Goal: Task Accomplishment & Management: Manage account settings

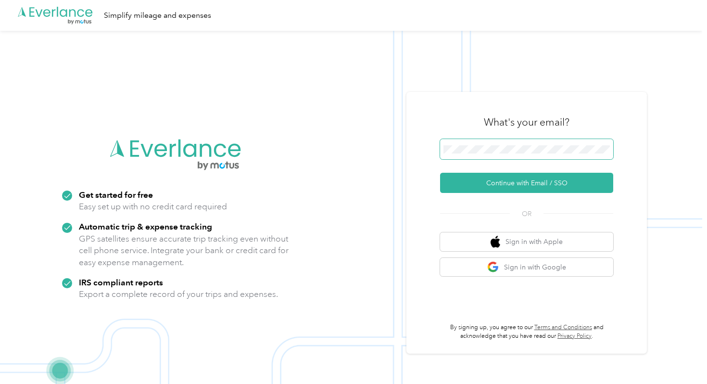
click at [467, 140] on span at bounding box center [526, 149] width 173 height 20
click at [465, 153] on span at bounding box center [526, 149] width 173 height 20
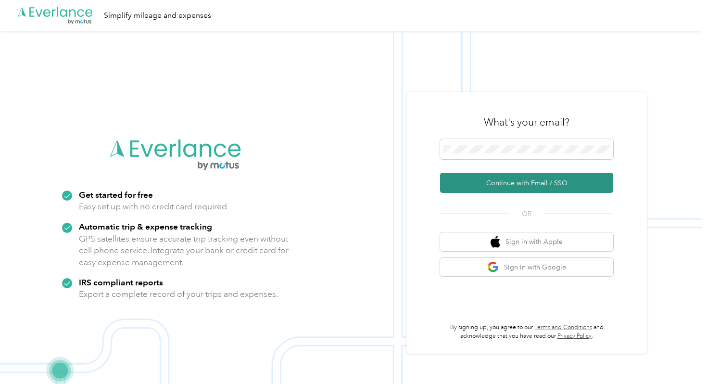
click at [457, 187] on button "Continue with Email / SSO" at bounding box center [526, 183] width 173 height 20
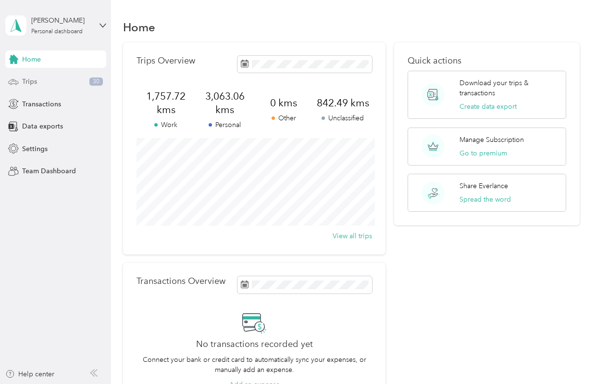
click at [46, 85] on div "Trips 30" at bounding box center [55, 81] width 101 height 17
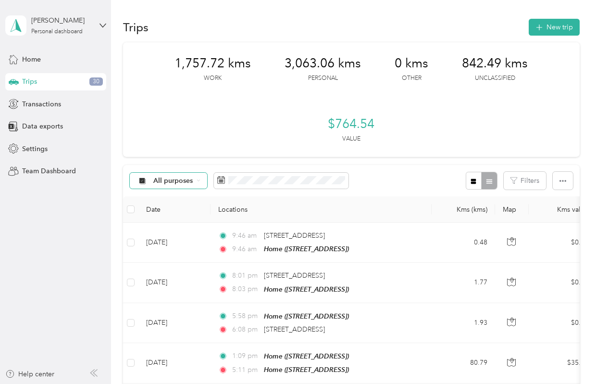
click at [181, 181] on span "All purposes" at bounding box center [173, 180] width 40 height 7
click at [164, 215] on li "Unclassified" at bounding box center [168, 214] width 77 height 17
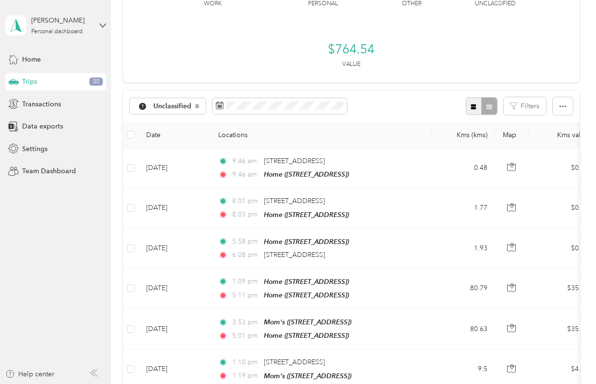
click at [482, 108] on button "button" at bounding box center [474, 106] width 16 height 18
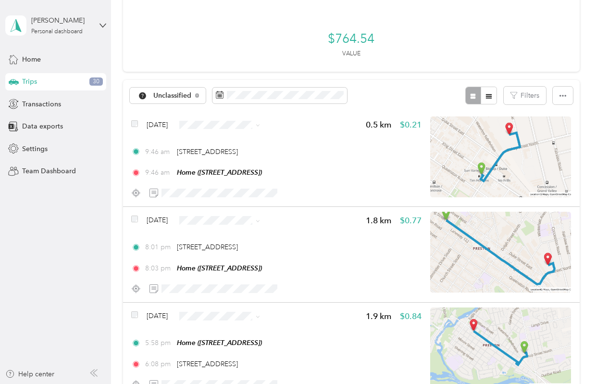
scroll to position [90, 0]
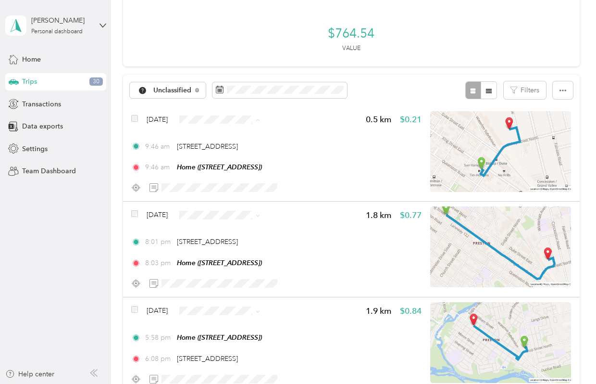
click at [216, 152] on span "Personal" at bounding box center [242, 154] width 57 height 10
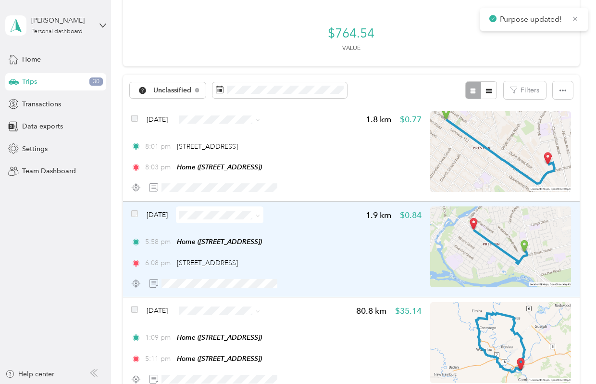
click at [253, 220] on span at bounding box center [220, 214] width 88 height 17
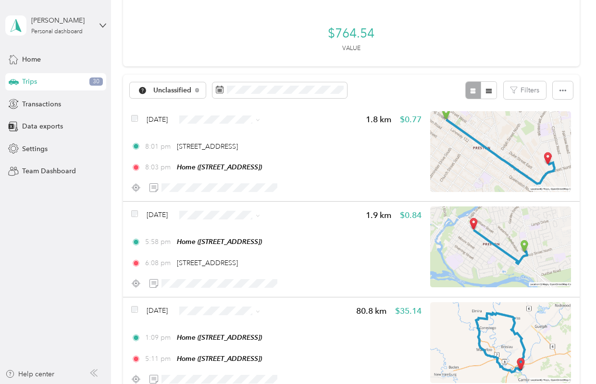
click at [220, 249] on span "Personal" at bounding box center [247, 247] width 57 height 10
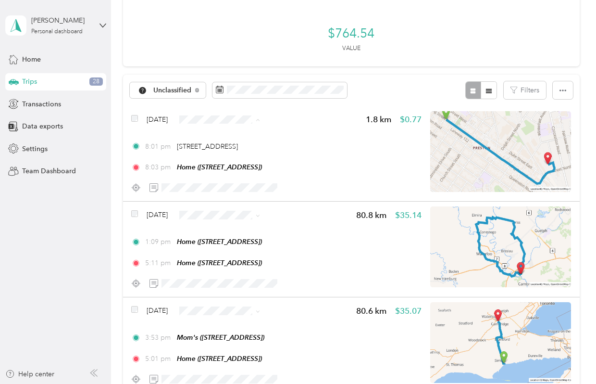
click at [221, 154] on span "Personal" at bounding box center [247, 154] width 57 height 10
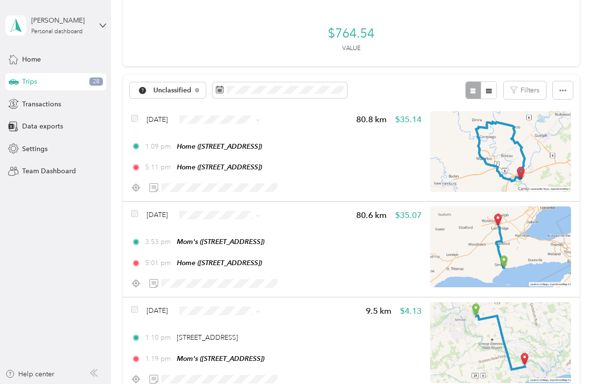
click at [219, 168] on span "Cycling" at bounding box center [247, 171] width 57 height 10
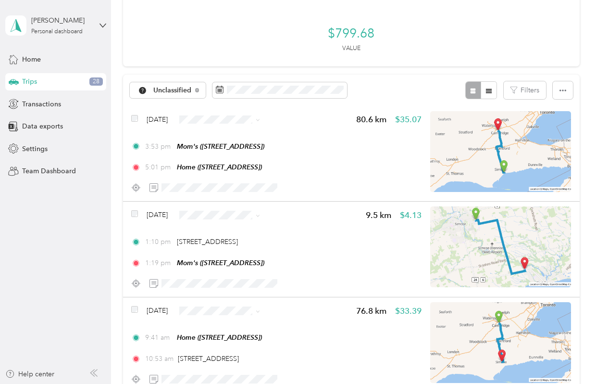
click at [228, 138] on span "Work" at bounding box center [247, 136] width 57 height 10
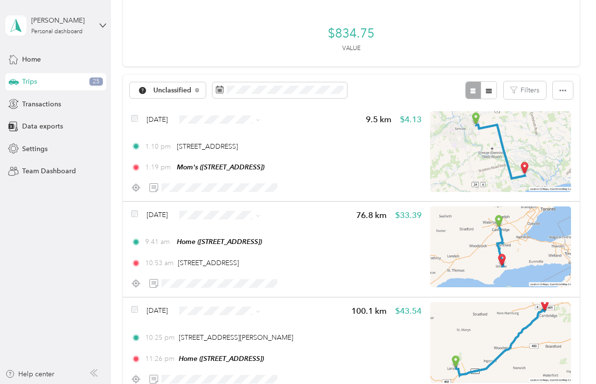
click at [224, 229] on span "Work" at bounding box center [247, 233] width 57 height 10
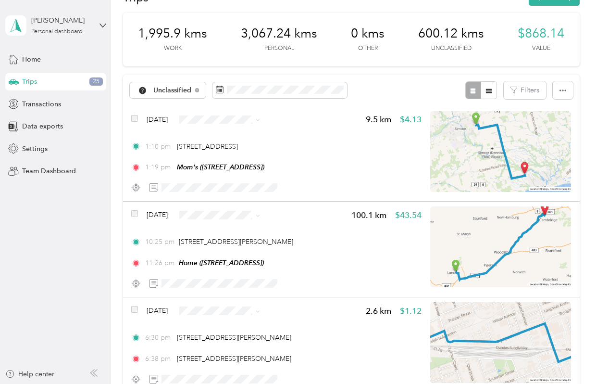
click at [182, 75] on div "Unclassified Filters" at bounding box center [351, 90] width 457 height 31
click at [161, 91] on span "Unclassified" at bounding box center [172, 90] width 38 height 7
click at [151, 158] on span "Personal" at bounding box center [170, 158] width 67 height 10
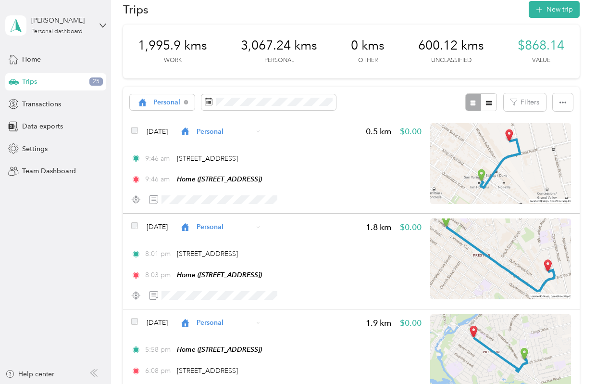
scroll to position [20, 0]
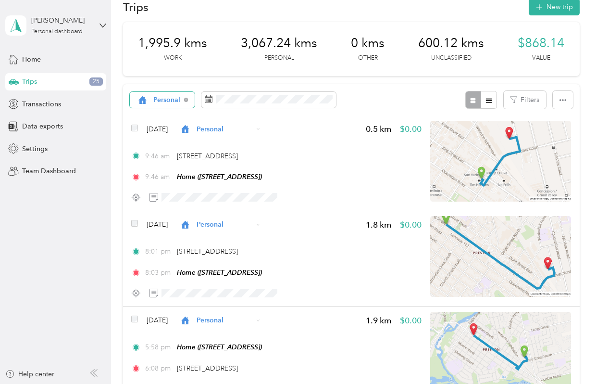
click at [145, 104] on div "Personal" at bounding box center [162, 100] width 65 height 16
click at [147, 117] on icon at bounding box center [143, 117] width 12 height 8
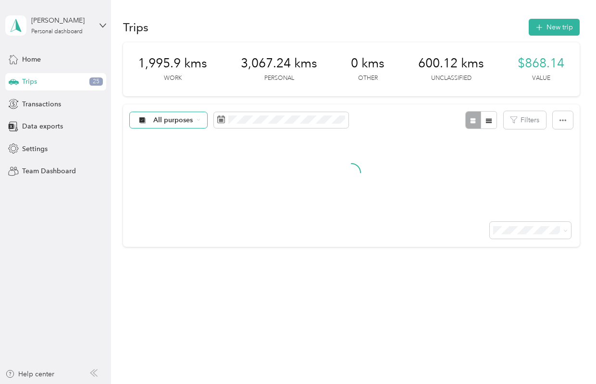
click at [171, 118] on span "All purposes" at bounding box center [173, 120] width 40 height 7
click at [156, 150] on span "Unclassified" at bounding box center [177, 154] width 47 height 10
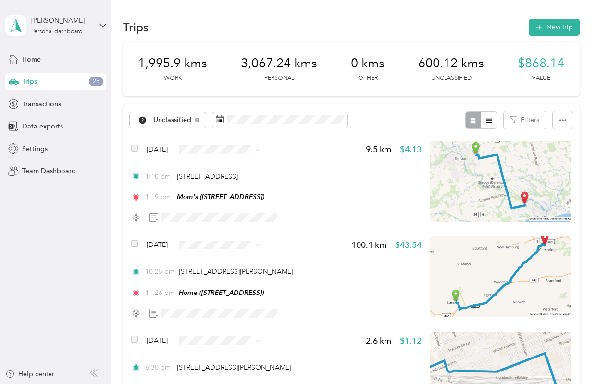
click at [369, 113] on div "Unclassified Filters" at bounding box center [351, 119] width 457 height 31
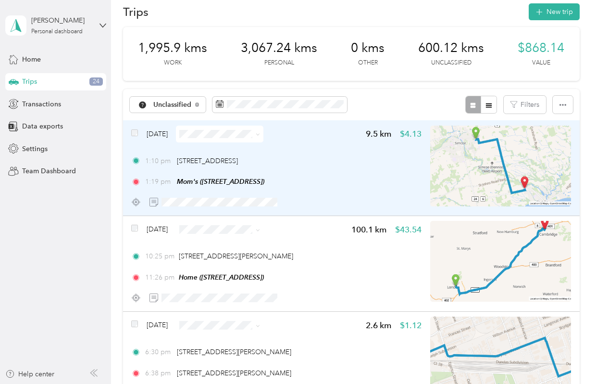
scroll to position [23, 0]
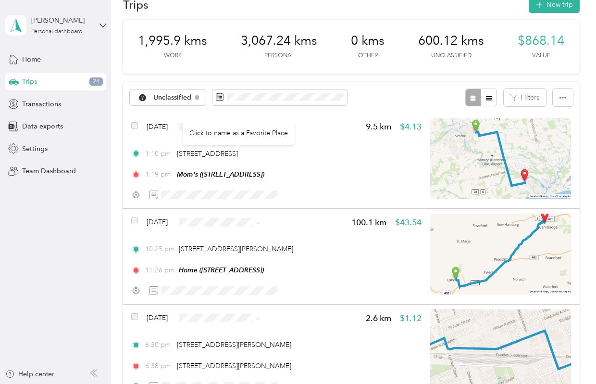
click at [260, 128] on div "Click to name as a Favorite Place" at bounding box center [239, 133] width 112 height 24
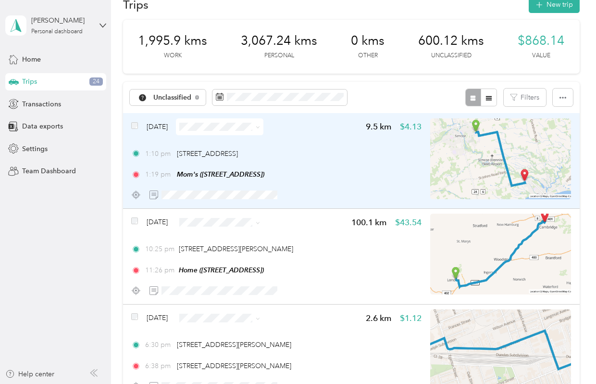
click at [349, 113] on div "[DATE] 9.5 km $4.13 1:10 pm 3 [GEOGRAPHIC_DATA], [GEOGRAPHIC_DATA], [GEOGRAPHIC…" at bounding box center [351, 161] width 457 height 96
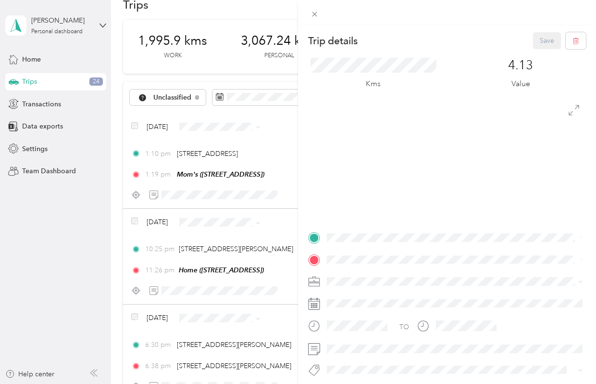
click at [253, 123] on div "Trip details Save This trip cannot be edited because it is either under review,…" at bounding box center [298, 192] width 596 height 384
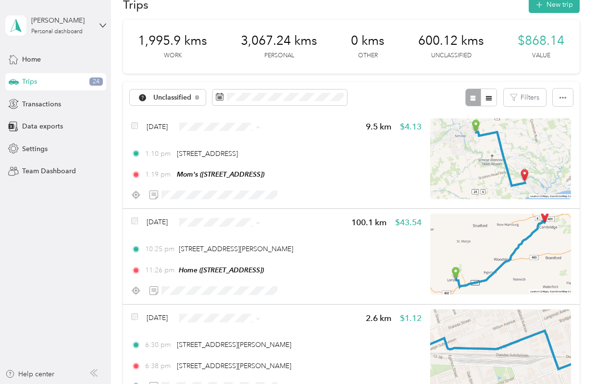
click at [224, 160] on span "Personal" at bounding box center [247, 161] width 57 height 10
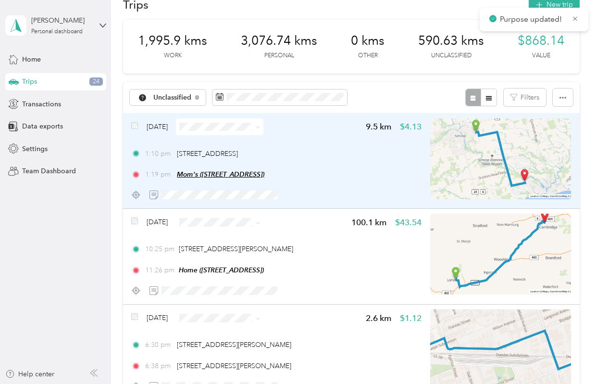
scroll to position [25, 0]
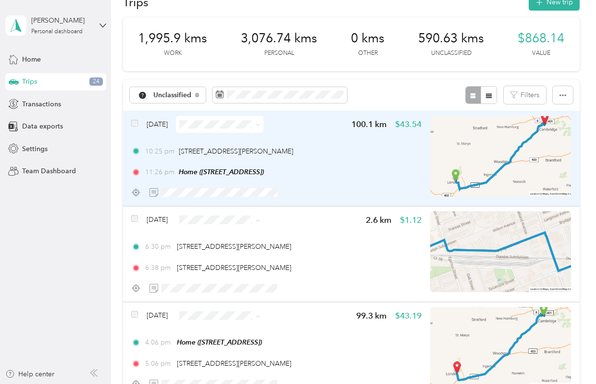
click at [260, 125] on icon at bounding box center [258, 125] width 4 height 4
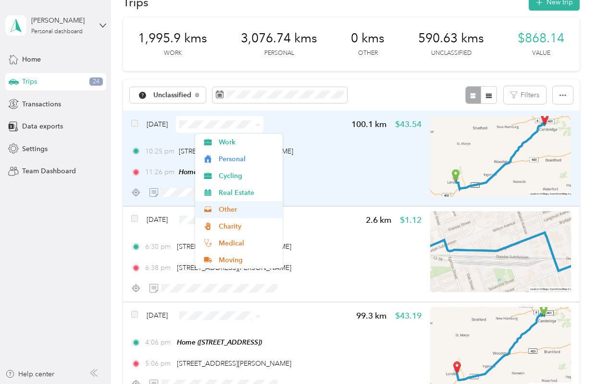
scroll to position [17, 0]
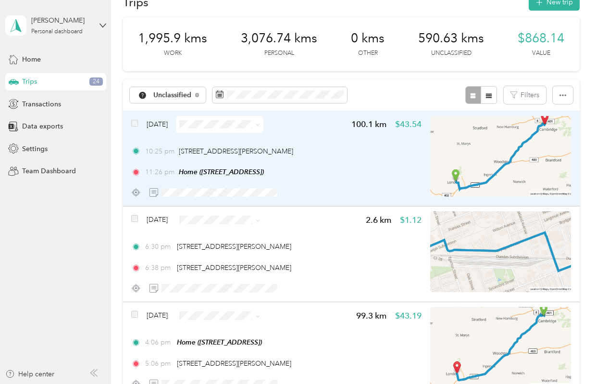
click at [312, 120] on div "[DATE] 100.1 km $43.54" at bounding box center [276, 124] width 290 height 17
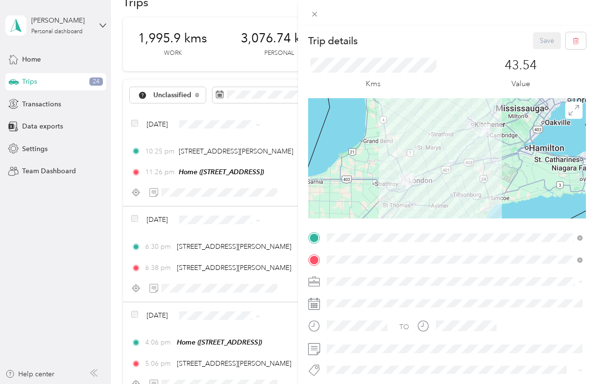
click at [143, 120] on div "Trip details Save This trip cannot be edited because it is either under review,…" at bounding box center [298, 192] width 596 height 384
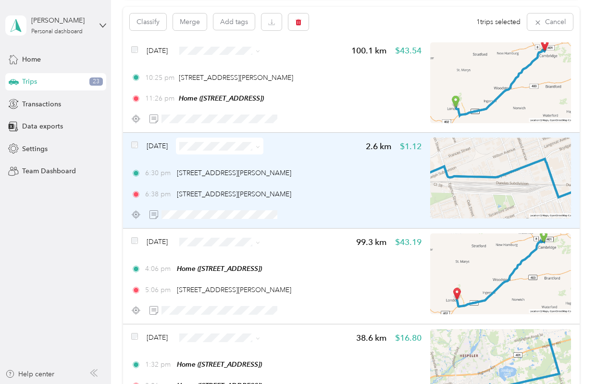
scroll to position [126, 0]
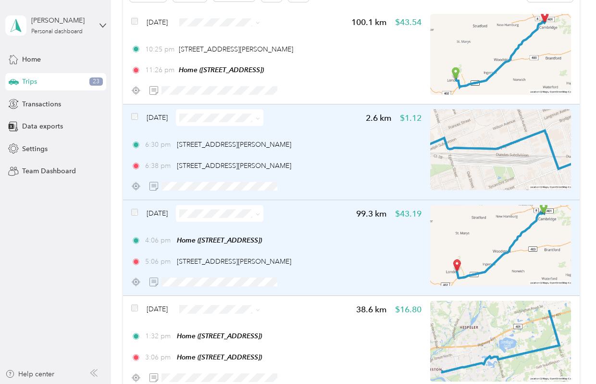
click at [140, 212] on div "[DATE]" at bounding box center [197, 213] width 132 height 17
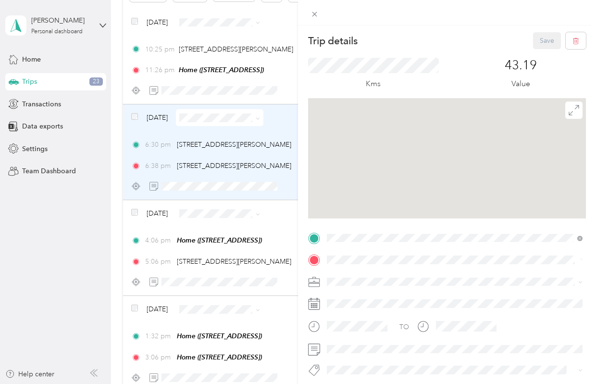
click at [133, 212] on div "Trip details Save This trip cannot be edited because it is either under review,…" at bounding box center [298, 192] width 596 height 384
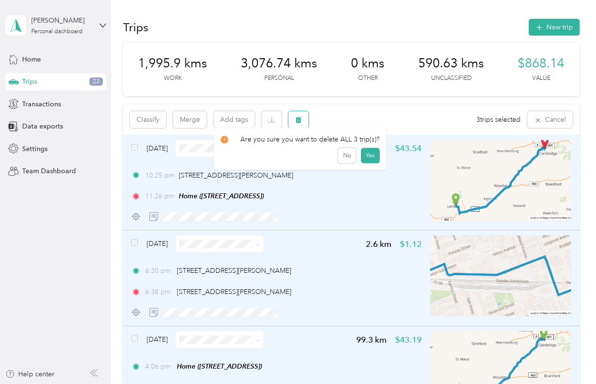
click at [300, 124] on button "button" at bounding box center [298, 119] width 20 height 17
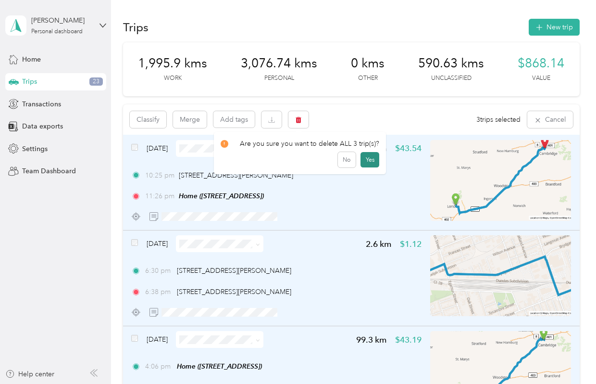
click at [369, 157] on button "Yes" at bounding box center [370, 159] width 19 height 15
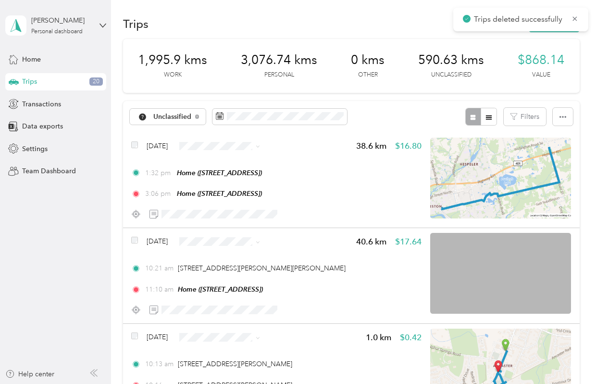
scroll to position [40, 0]
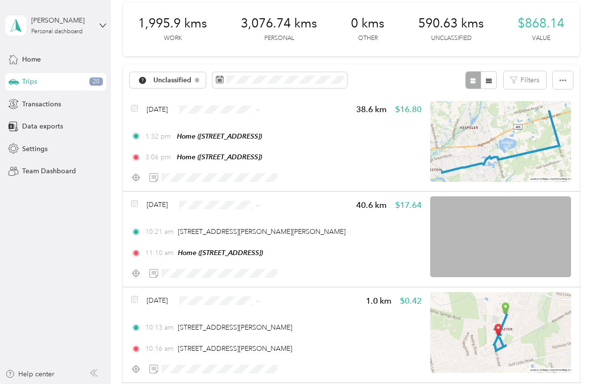
click at [223, 157] on span "Cycling" at bounding box center [247, 161] width 57 height 10
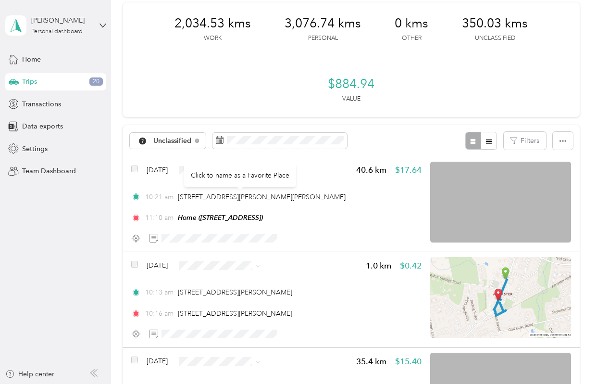
click at [250, 170] on div "Click to name as a Favorite Place" at bounding box center [240, 175] width 112 height 24
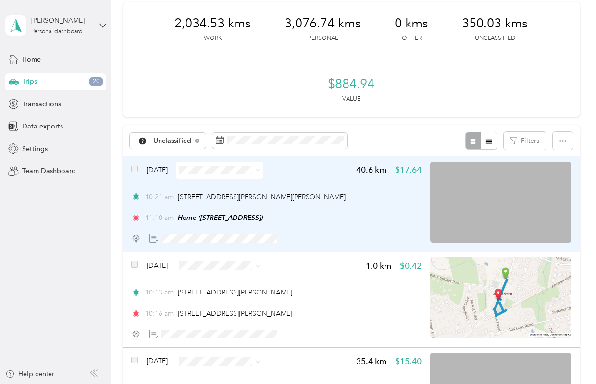
click at [262, 163] on body "[PERSON_NAME] Personal dashboard Home Trips 20 Transactions Data exports Settin…" at bounding box center [295, 192] width 591 height 384
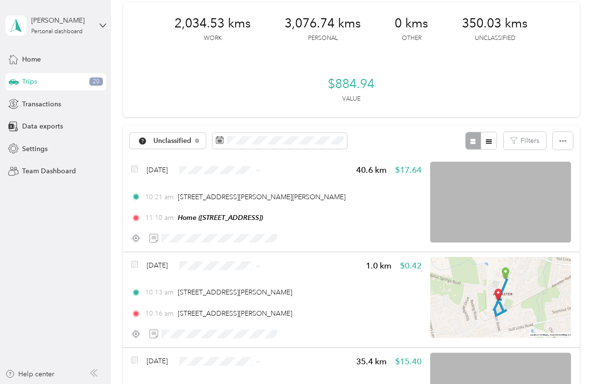
click at [222, 206] on li "Personal" at bounding box center [239, 204] width 88 height 17
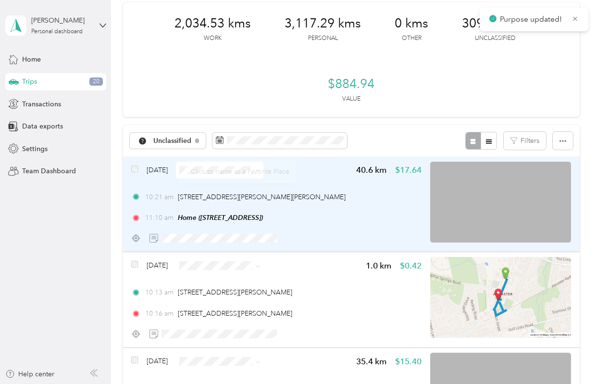
scroll to position [94, 0]
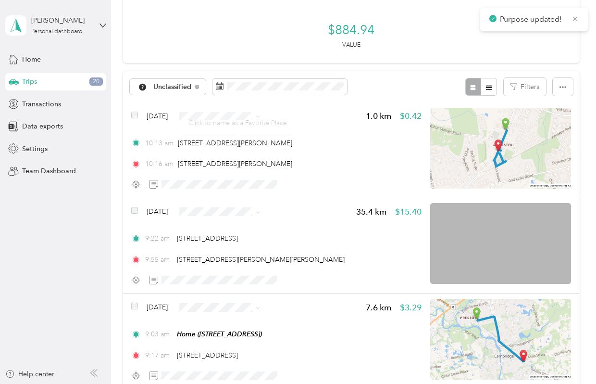
click at [255, 122] on div "Click to name as a Favorite Place" at bounding box center [238, 123] width 112 height 24
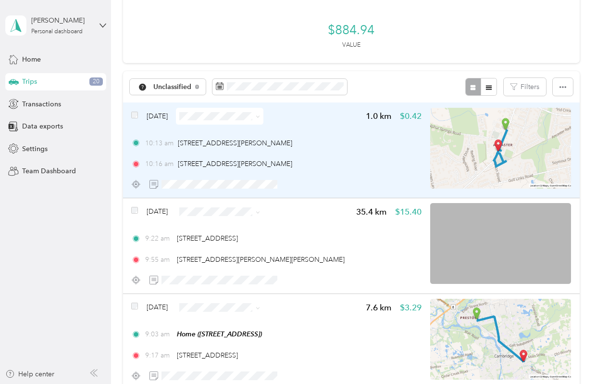
click at [314, 113] on div "[DATE] 1.0 km $0.42" at bounding box center [276, 116] width 290 height 17
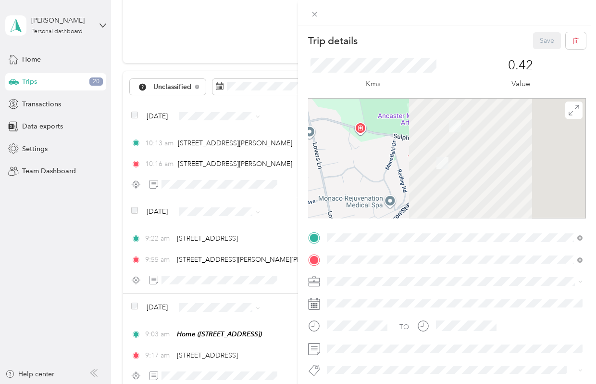
click at [242, 116] on div "Trip details Save This trip cannot be edited because it is either under review,…" at bounding box center [298, 192] width 596 height 384
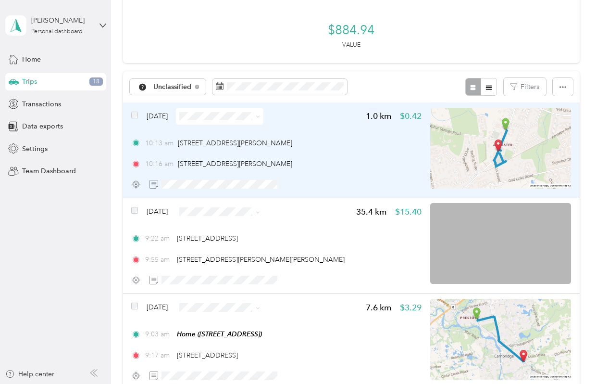
click at [238, 120] on span at bounding box center [220, 116] width 88 height 17
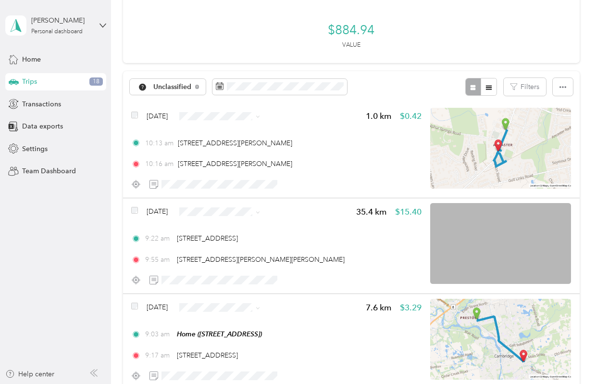
click at [241, 148] on span "Personal" at bounding box center [247, 148] width 57 height 10
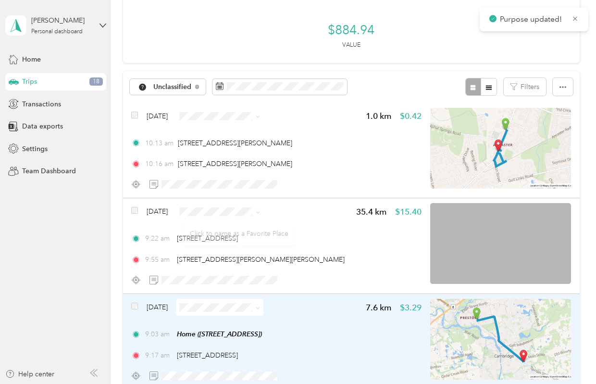
click at [263, 299] on span at bounding box center [220, 307] width 88 height 17
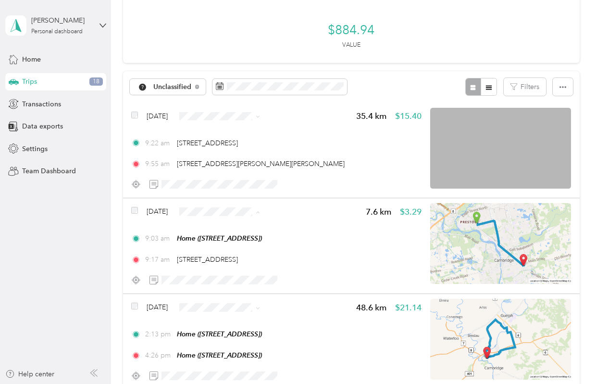
click at [242, 247] on li "Personal" at bounding box center [239, 246] width 88 height 17
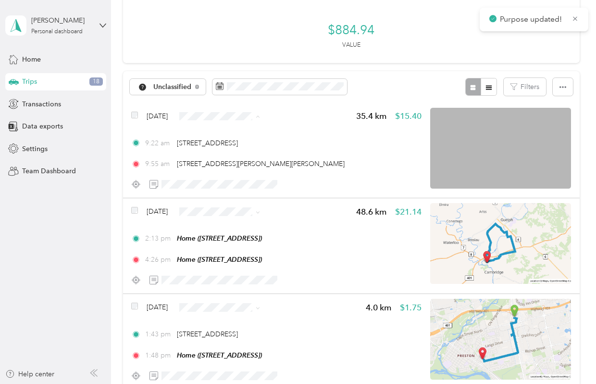
click at [235, 150] on span "Personal" at bounding box center [247, 151] width 57 height 10
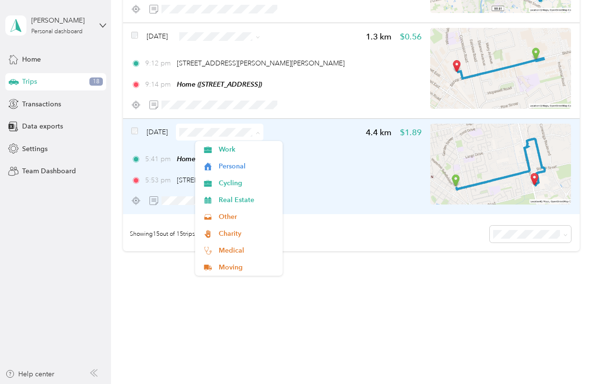
scroll to position [1420, 0]
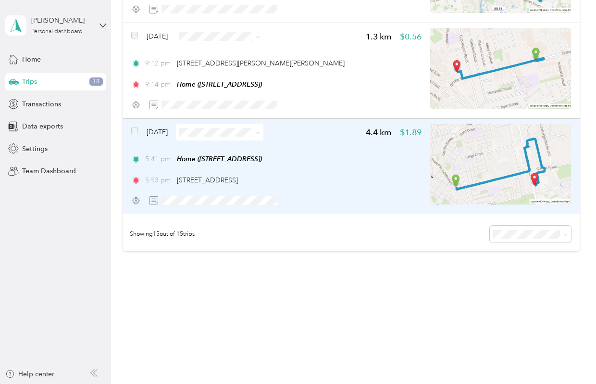
click at [165, 130] on span "[DATE]" at bounding box center [157, 132] width 21 height 10
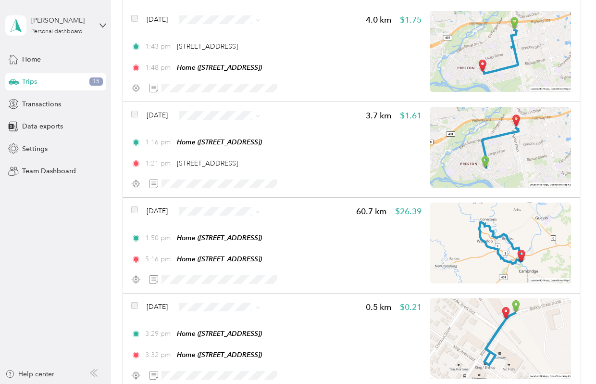
scroll to position [0, 0]
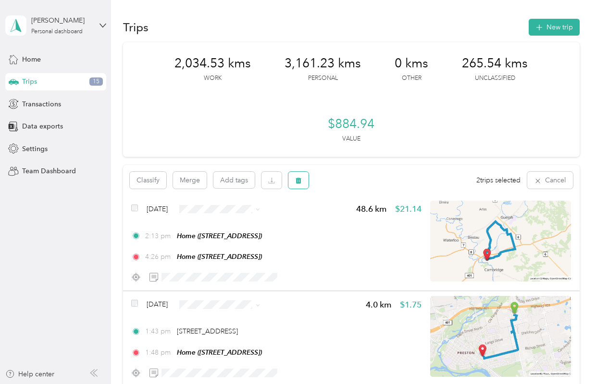
click at [302, 175] on button "button" at bounding box center [298, 180] width 20 height 17
click at [370, 221] on button "Yes" at bounding box center [370, 220] width 19 height 15
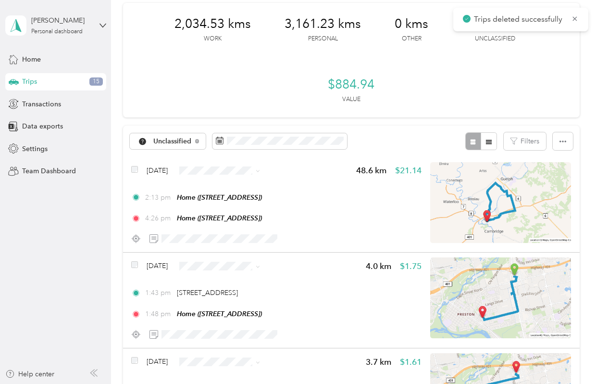
scroll to position [88, 0]
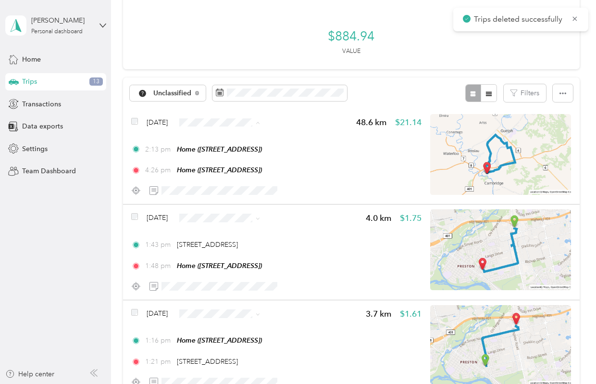
click at [219, 170] on span "Cycling" at bounding box center [247, 174] width 57 height 10
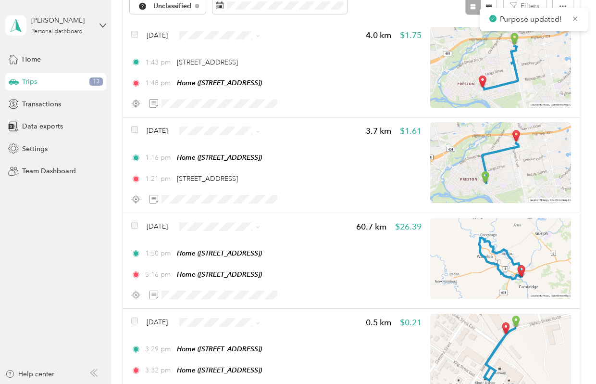
scroll to position [233, 0]
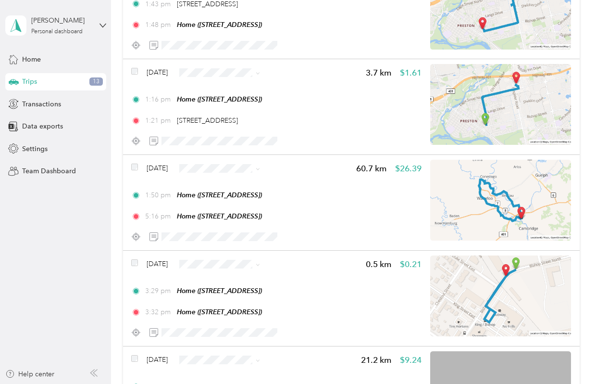
click at [228, 218] on span "Cycling" at bounding box center [247, 217] width 57 height 10
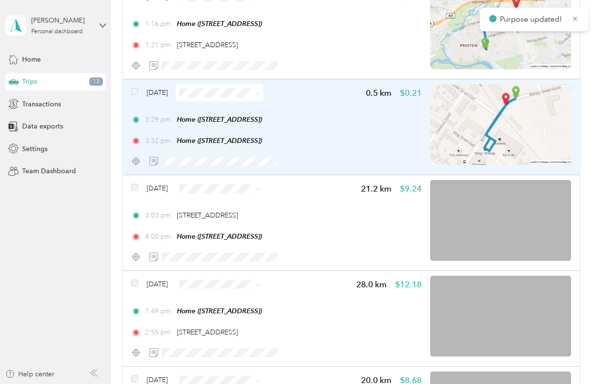
scroll to position [247, 0]
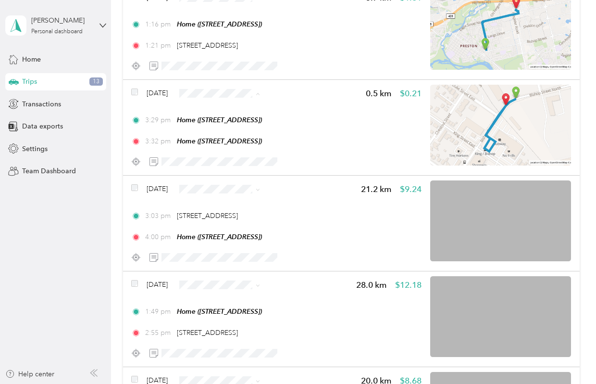
click at [227, 125] on span "Personal" at bounding box center [247, 128] width 57 height 10
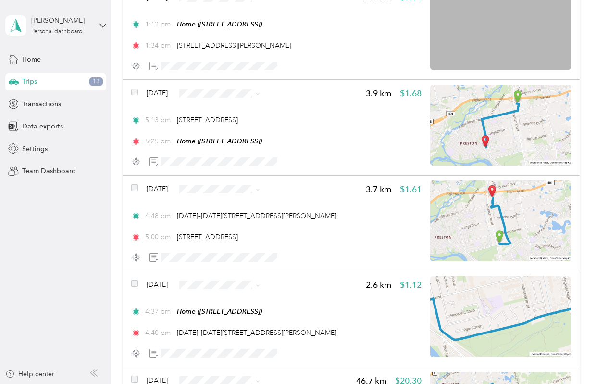
scroll to position [799, 0]
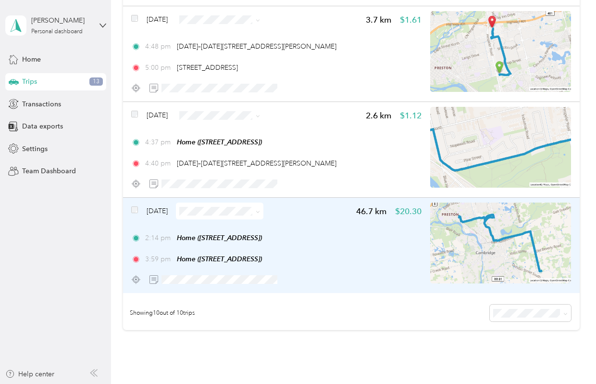
click at [207, 203] on div "[DATE] 46.7 km $20.30 2:14 pm Home ([STREET_ADDRESS]) 3:59 pm Home ([STREET_ADD…" at bounding box center [351, 245] width 457 height 95
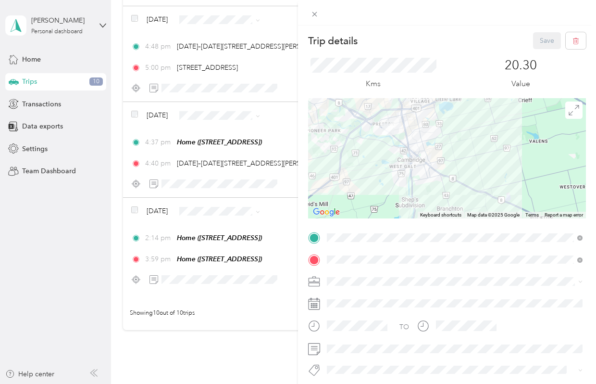
click at [242, 221] on div "Trip details Save This trip cannot be edited because it is either under review,…" at bounding box center [298, 192] width 596 height 384
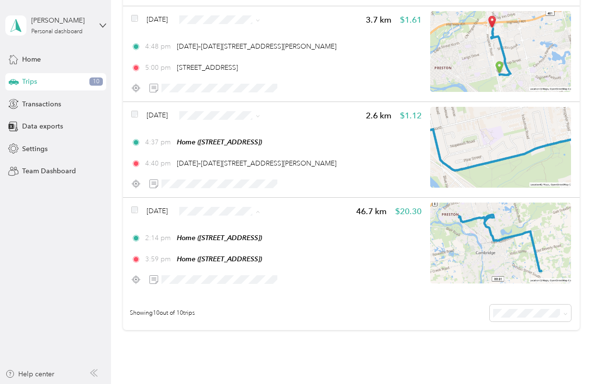
click at [235, 266] on li "Cycling" at bounding box center [239, 264] width 88 height 17
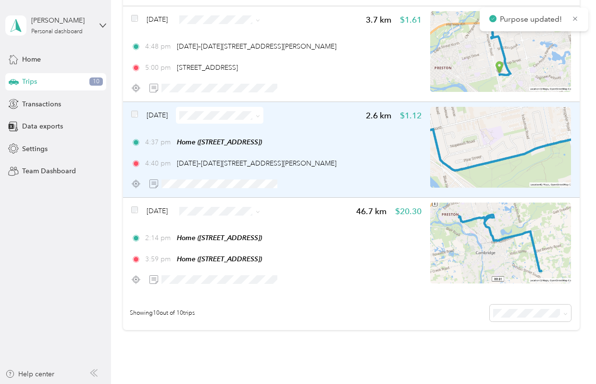
scroll to position [845, 0]
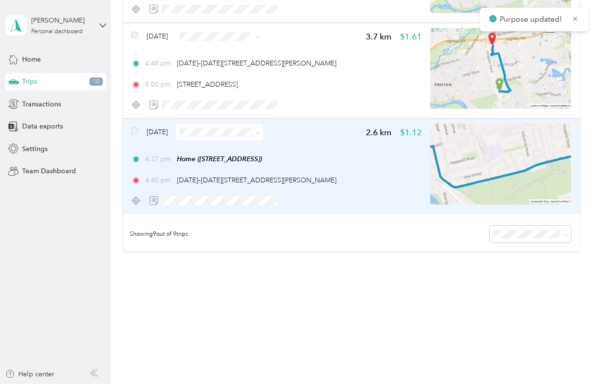
click at [507, 155] on img at bounding box center [500, 164] width 141 height 81
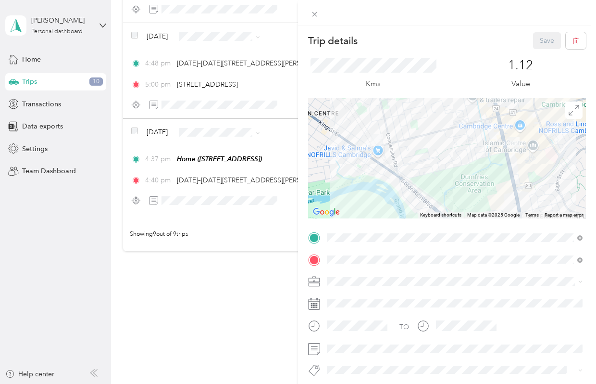
click at [265, 195] on div "Trip details Save This trip cannot be edited because it is either under review,…" at bounding box center [298, 192] width 596 height 384
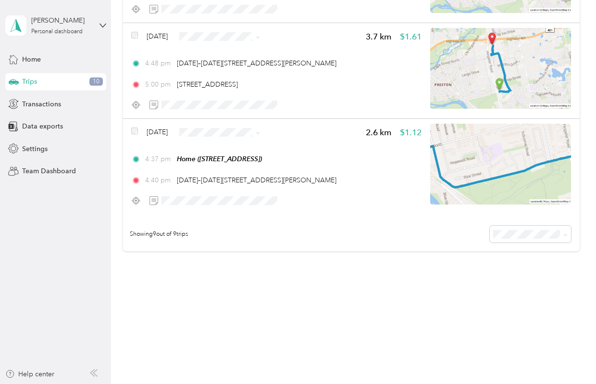
click at [207, 167] on span "Personal" at bounding box center [239, 165] width 74 height 10
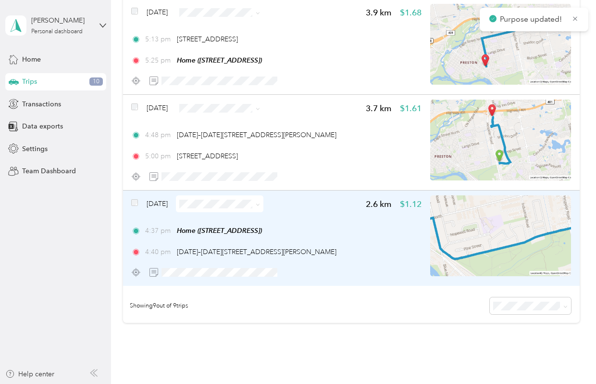
scroll to position [749, 0]
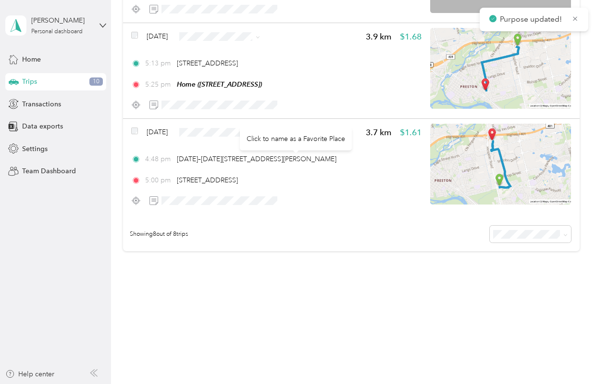
drag, startPoint x: 267, startPoint y: 148, endPoint x: 252, endPoint y: 136, distance: 19.5
click at [252, 136] on div "Click to name as a Favorite Place" at bounding box center [296, 139] width 112 height 24
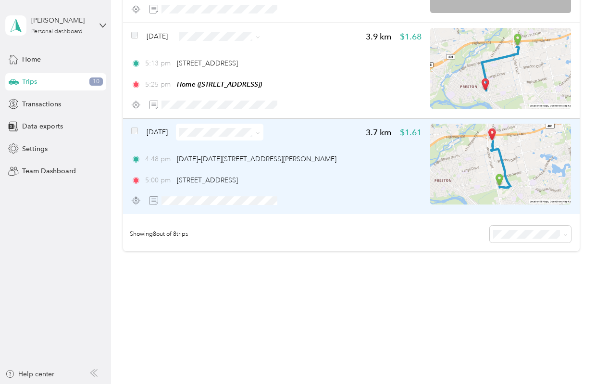
click at [225, 140] on div "[DATE] 3.7 km $1.61 4:48 pm [DATE]–[DATE][STREET_ADDRESS][PERSON_NAME] 5:00 pm …" at bounding box center [276, 166] width 290 height 85
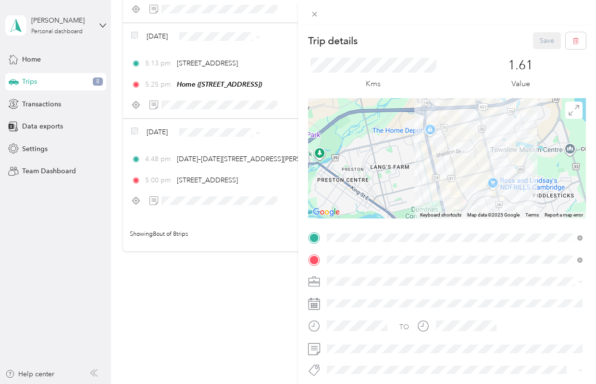
click at [247, 129] on div "Trip details Save This trip cannot be edited because it is either under review,…" at bounding box center [298, 192] width 596 height 384
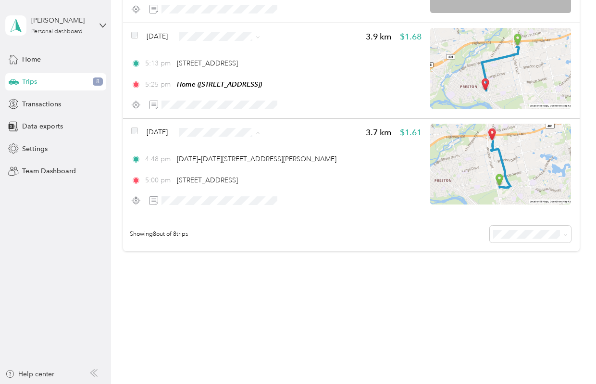
click at [221, 164] on span "Personal" at bounding box center [247, 167] width 57 height 10
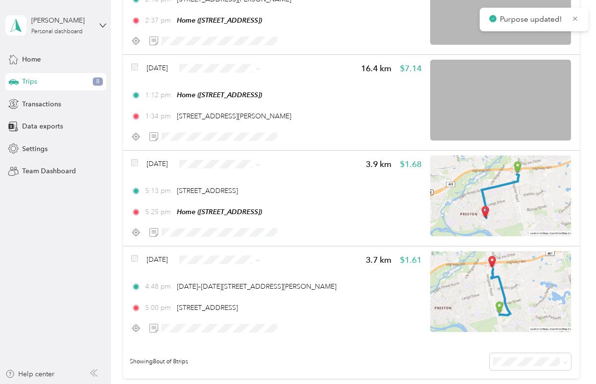
scroll to position [540, 0]
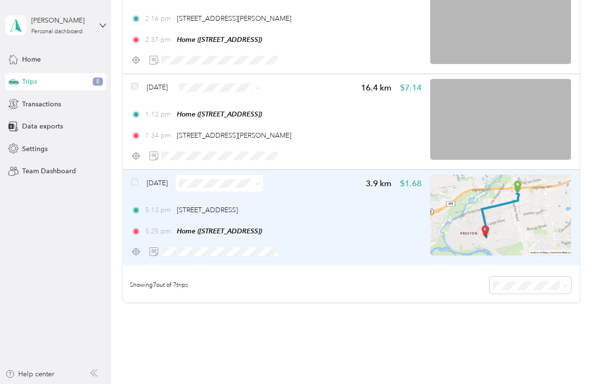
click at [244, 190] on span at bounding box center [220, 183] width 88 height 17
click at [233, 189] on span at bounding box center [220, 183] width 88 height 17
click at [263, 177] on span at bounding box center [220, 183] width 88 height 17
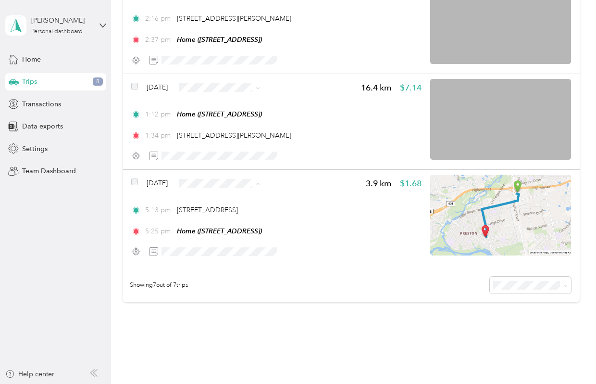
click at [236, 218] on span "Personal" at bounding box center [247, 219] width 57 height 10
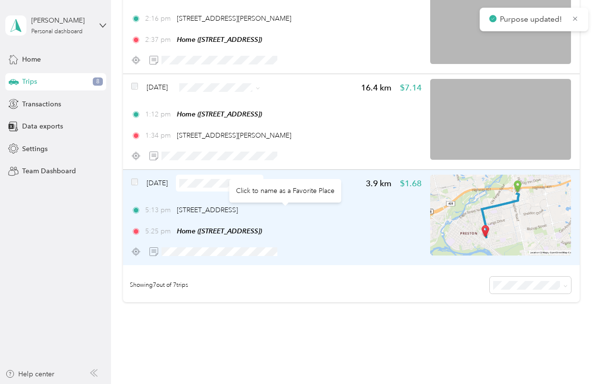
scroll to position [497, 0]
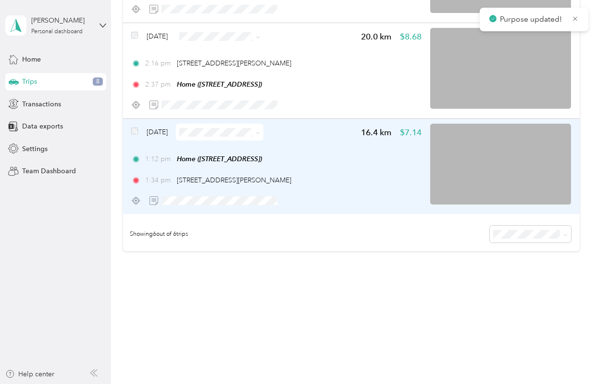
click at [251, 136] on span at bounding box center [220, 132] width 88 height 17
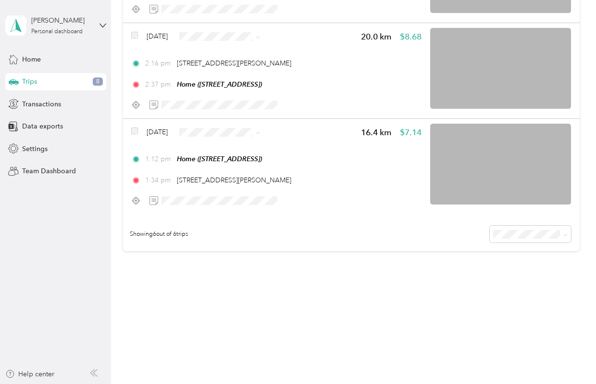
click at [219, 154] on ol "Work Personal Cycling Real Estate Other Charity Medical Moving Commute" at bounding box center [239, 208] width 88 height 135
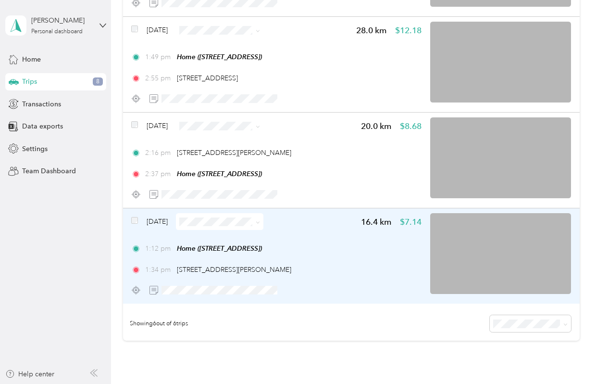
scroll to position [386, 0]
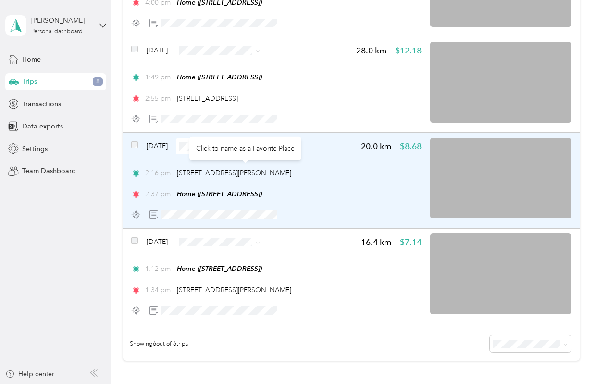
click at [321, 147] on div "[DATE] 20.0 km $8.68" at bounding box center [276, 146] width 290 height 17
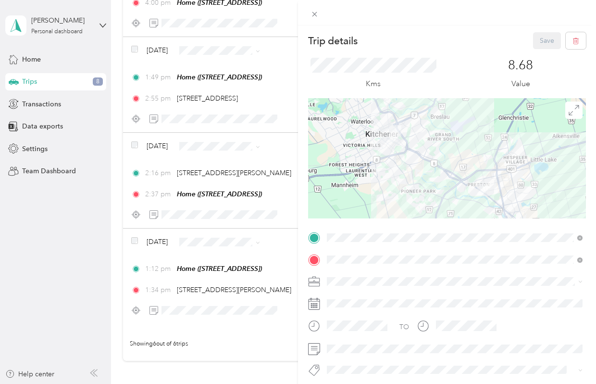
click at [247, 152] on div "Trip details Save This trip cannot be edited because it is either under review,…" at bounding box center [298, 192] width 596 height 384
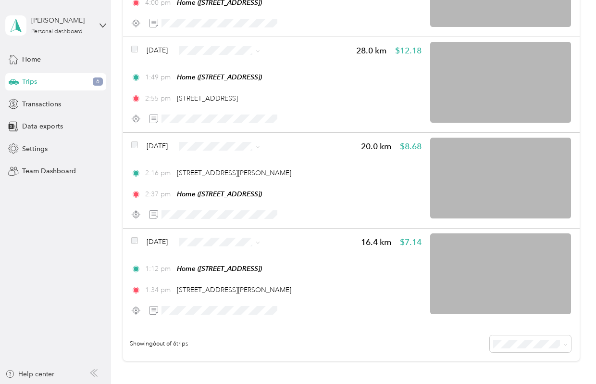
click at [231, 162] on span "Work" at bounding box center [247, 162] width 57 height 10
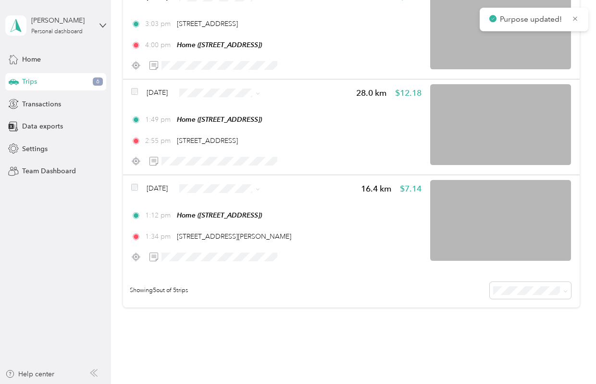
scroll to position [328, 0]
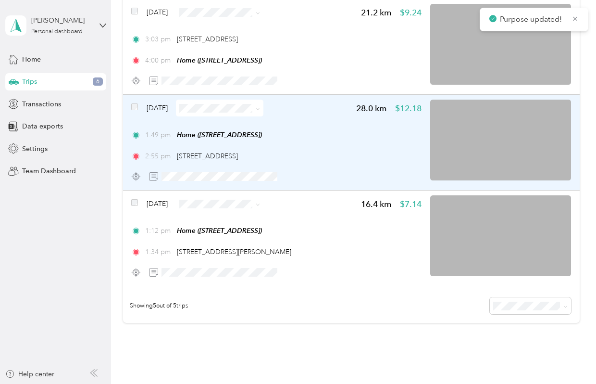
click at [523, 135] on img at bounding box center [500, 140] width 141 height 81
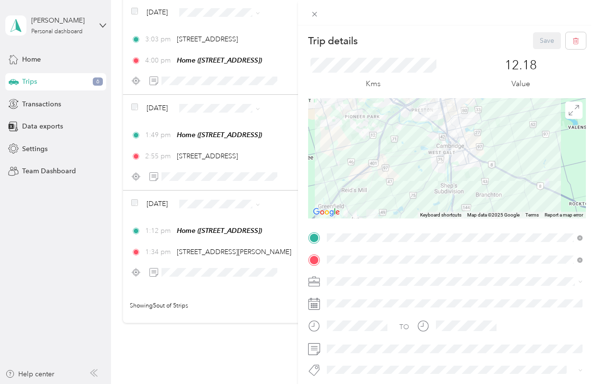
click at [251, 186] on div "Trip details Save This trip cannot be edited because it is either under review,…" at bounding box center [298, 192] width 596 height 384
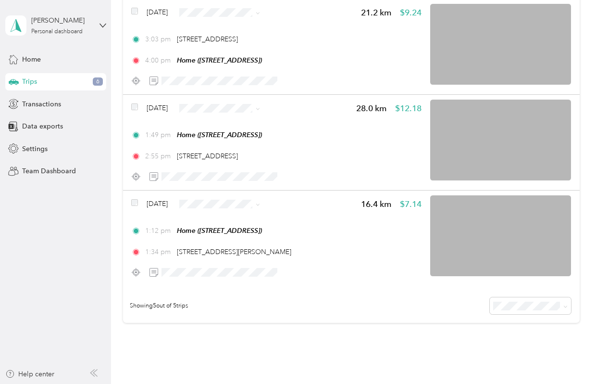
click at [226, 160] on span "Cycling" at bounding box center [247, 156] width 57 height 10
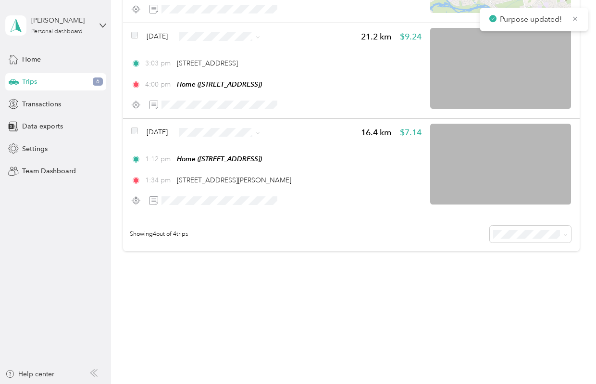
scroll to position [305, 0]
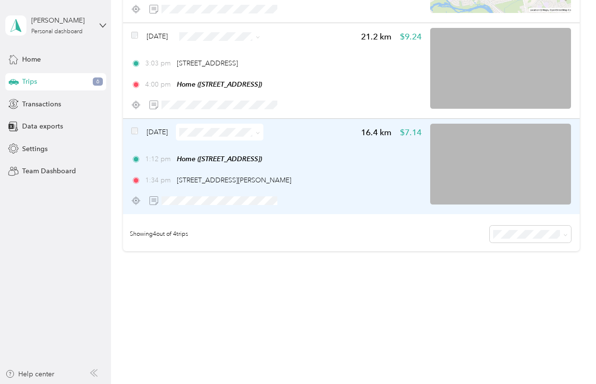
click at [260, 134] on span at bounding box center [256, 132] width 8 height 10
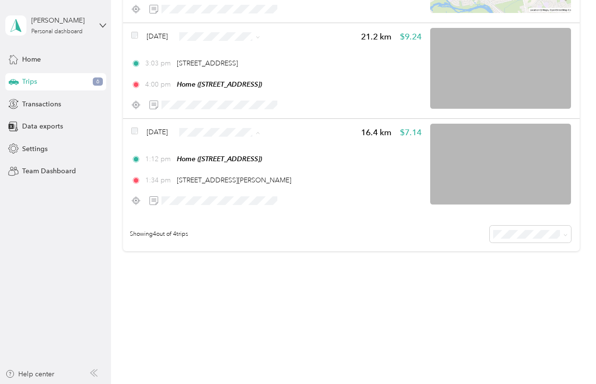
click at [222, 149] on span "Work" at bounding box center [247, 149] width 57 height 10
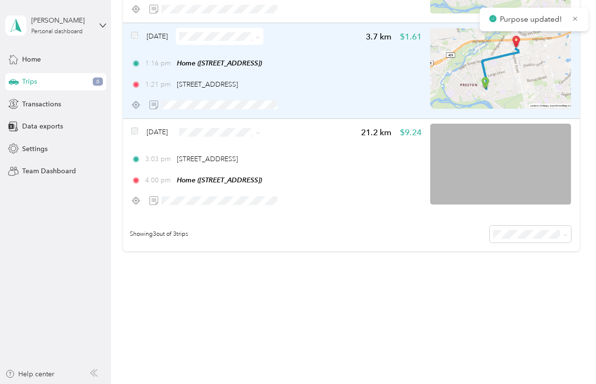
scroll to position [209, 0]
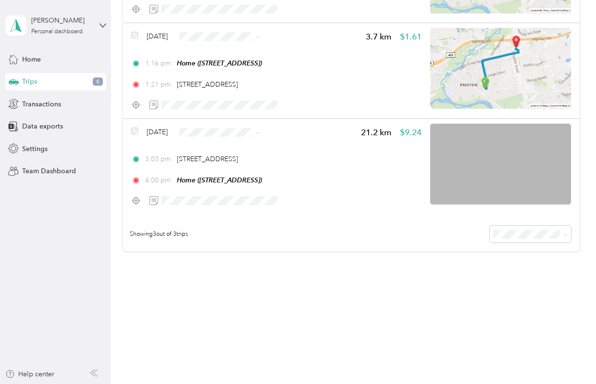
click at [221, 179] on span "Cycling" at bounding box center [247, 183] width 57 height 10
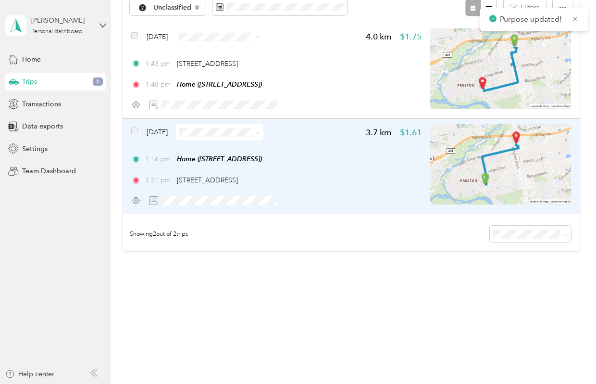
scroll to position [35, 0]
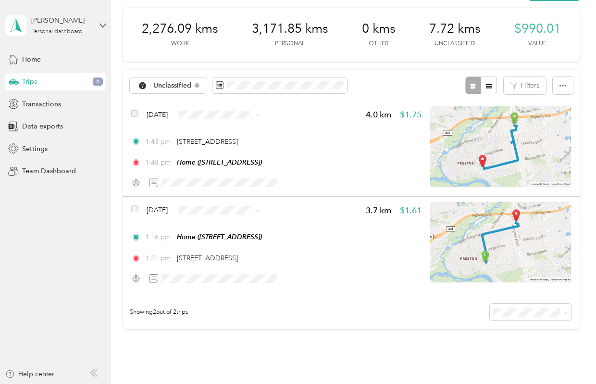
click at [219, 242] on span "Personal" at bounding box center [247, 244] width 57 height 10
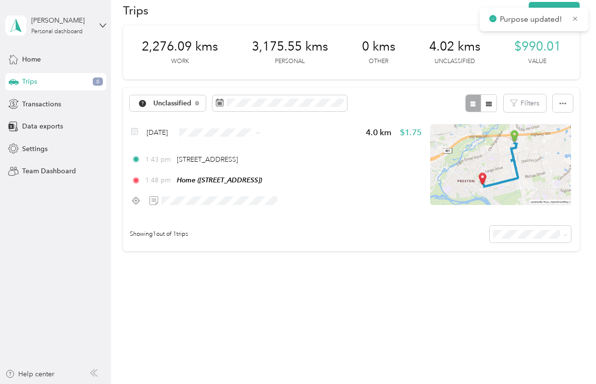
click at [217, 113] on div "Unclassified Filters" at bounding box center [351, 103] width 457 height 31
click at [219, 163] on span "Personal" at bounding box center [247, 166] width 57 height 10
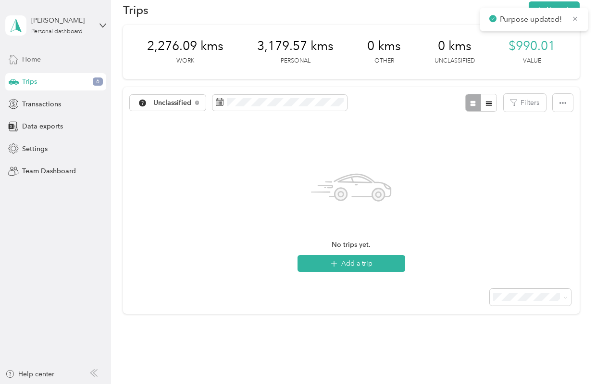
click at [27, 56] on span "Home" at bounding box center [31, 59] width 19 height 10
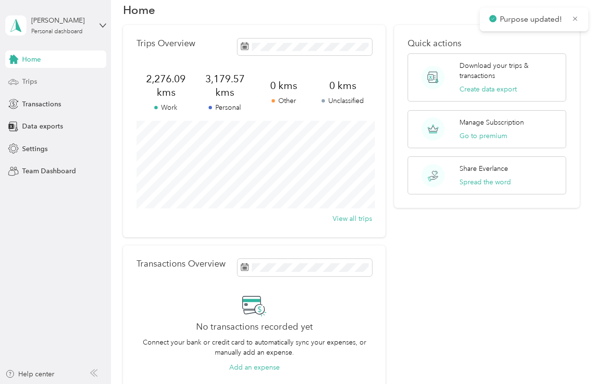
click at [42, 81] on div "Trips" at bounding box center [55, 81] width 101 height 17
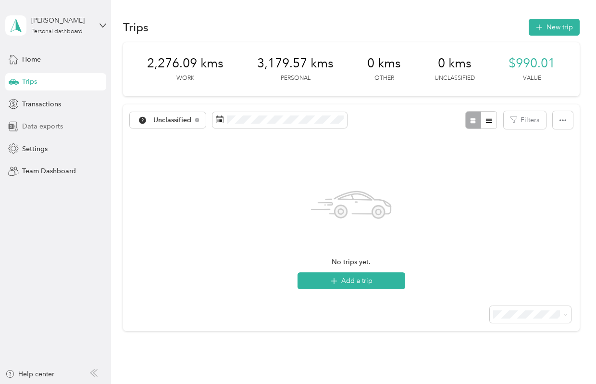
click at [59, 128] on span "Data exports" at bounding box center [42, 126] width 41 height 10
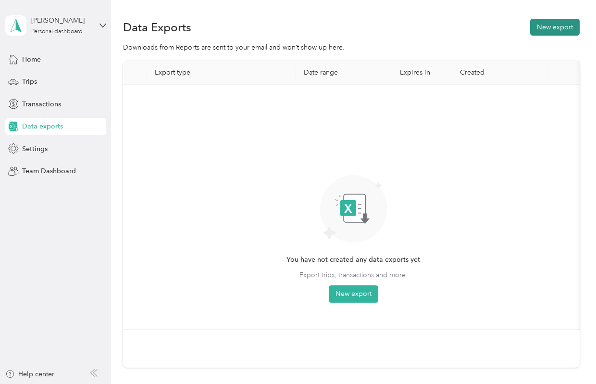
click at [545, 29] on button "New export" at bounding box center [555, 27] width 50 height 17
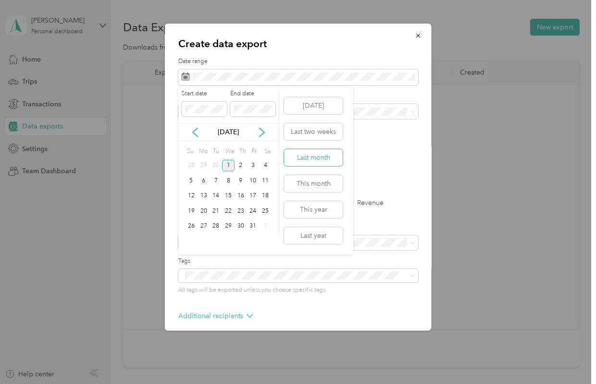
click at [305, 156] on button "Last month" at bounding box center [313, 157] width 59 height 17
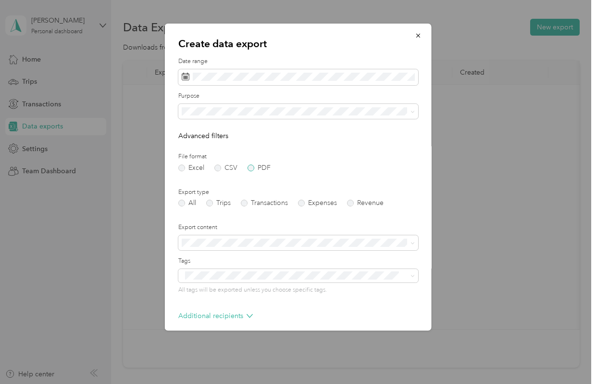
click at [255, 170] on label "PDF" at bounding box center [259, 167] width 23 height 7
click at [215, 204] on label "Trips" at bounding box center [218, 203] width 25 height 7
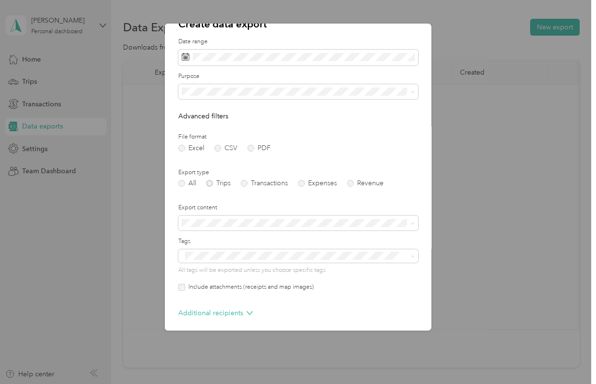
scroll to position [59, 0]
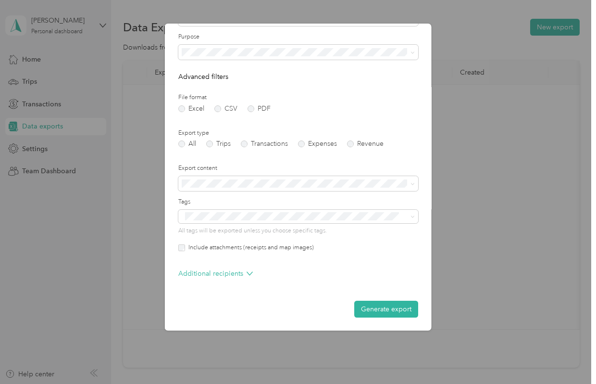
click at [177, 246] on div "Create data export Date range Purpose Advanced filters File format Excel CSV PD…" at bounding box center [298, 177] width 267 height 307
click at [376, 310] on button "Generate export" at bounding box center [386, 308] width 64 height 17
